Goal: Complete application form

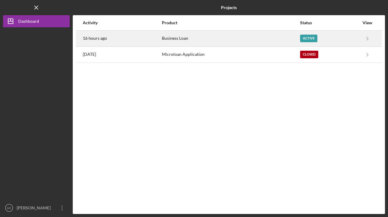
click at [94, 39] on time "16 hours ago" at bounding box center [95, 38] width 24 height 5
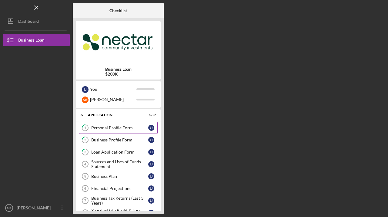
click at [114, 125] on div "Personal Profile Form" at bounding box center [119, 127] width 57 height 5
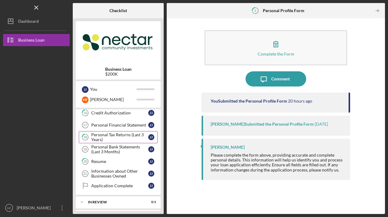
scroll to position [193, 0]
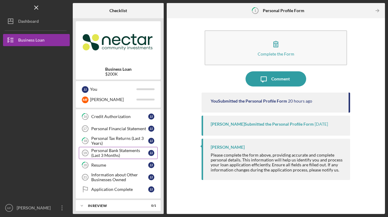
click at [121, 152] on div "Personal Bank Statements (Last 3 Months)" at bounding box center [119, 153] width 57 height 10
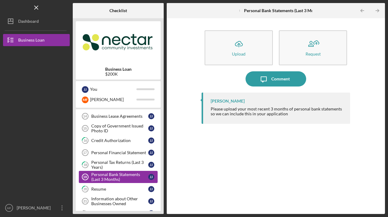
scroll to position [168, 0]
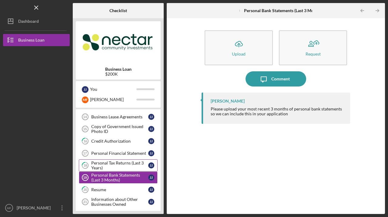
click at [108, 164] on div "Personal Tax Returns (Last 3 Years)" at bounding box center [119, 165] width 57 height 10
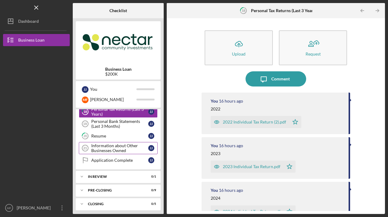
scroll to position [221, 0]
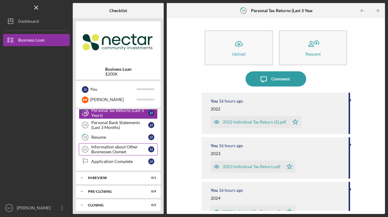
click at [118, 150] on div "Information about Other Businesses Owned" at bounding box center [119, 149] width 57 height 10
